Goal: Go to known website: Access a specific website the user already knows

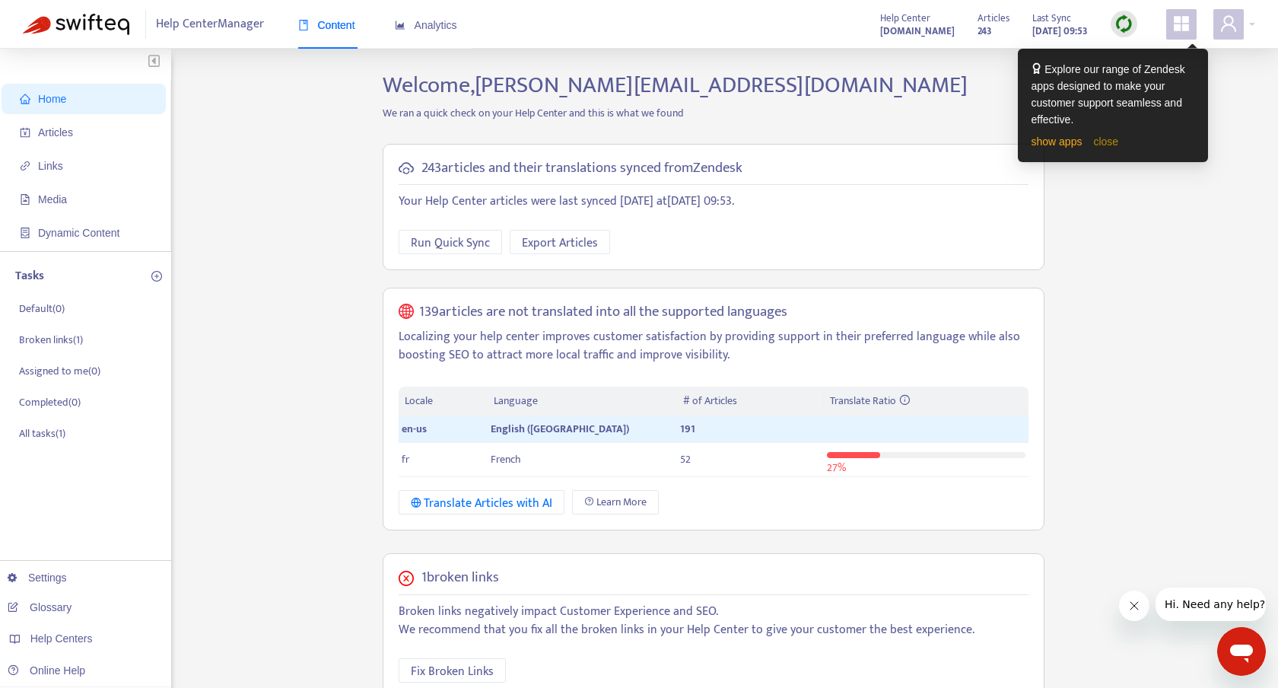
click at [1108, 142] on link "close" at bounding box center [1105, 141] width 25 height 12
